Goal: Check status: Check status

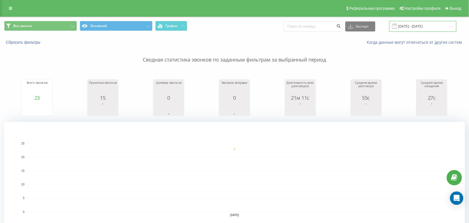
click at [422, 24] on input "[DATE] - [DATE]" at bounding box center [422, 26] width 67 height 11
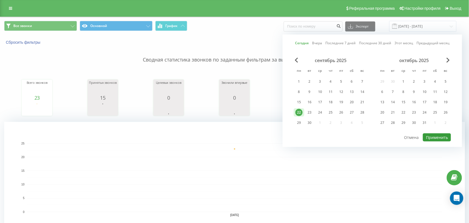
click at [433, 138] on button "Применить" at bounding box center [437, 137] width 28 height 8
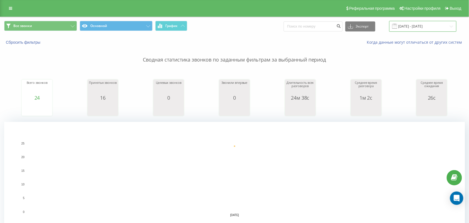
click at [407, 26] on input "[DATE] - [DATE]" at bounding box center [422, 26] width 67 height 11
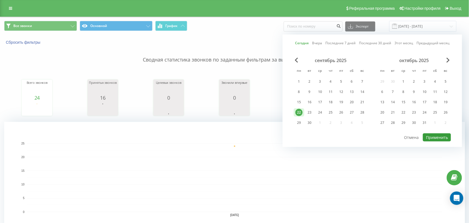
click at [434, 134] on button "Применить" at bounding box center [437, 137] width 28 height 8
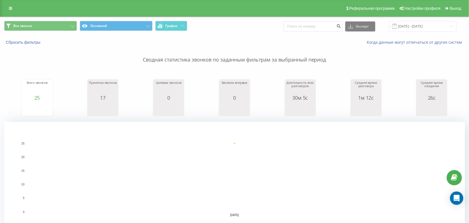
click at [21, 50] on p "Сводная статистика звонков по заданным фильтрам за выбранный период" at bounding box center [234, 54] width 461 height 18
click at [441, 22] on input "[DATE] - [DATE]" at bounding box center [422, 26] width 67 height 11
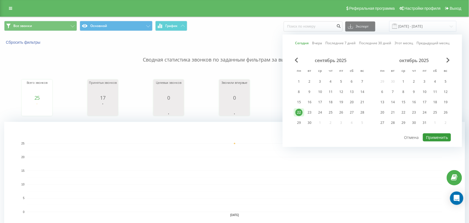
click at [446, 133] on button "Применить" at bounding box center [437, 137] width 28 height 8
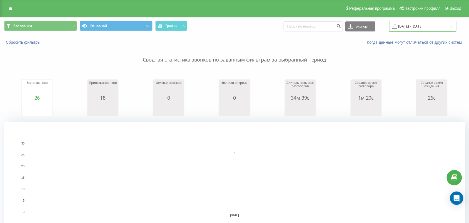
click at [405, 29] on input "[DATE] - [DATE]" at bounding box center [422, 26] width 67 height 11
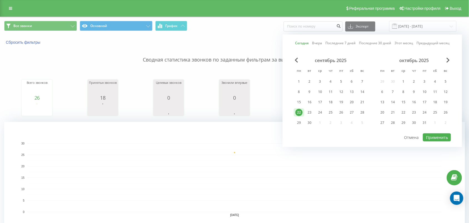
click at [444, 142] on div "Сегодня Вчера Последние 7 дней Последние 30 дней Этот месяц Предыдущий месяц се…" at bounding box center [373, 90] width 180 height 112
click at [441, 138] on button "Применить" at bounding box center [437, 137] width 28 height 8
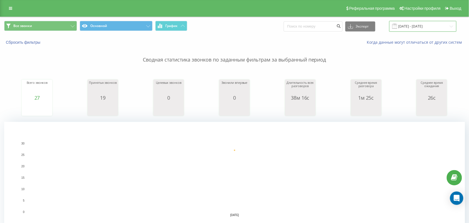
click at [414, 26] on input "[DATE] - [DATE]" at bounding box center [422, 26] width 67 height 11
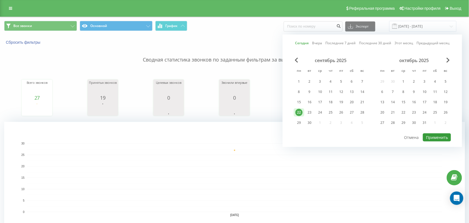
click at [441, 135] on button "Применить" at bounding box center [437, 137] width 28 height 8
